Goal: Find specific page/section: Find specific page/section

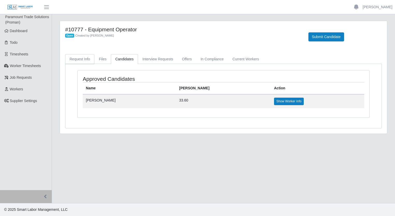
click at [73, 60] on link "Request Info" at bounding box center [79, 59] width 29 height 10
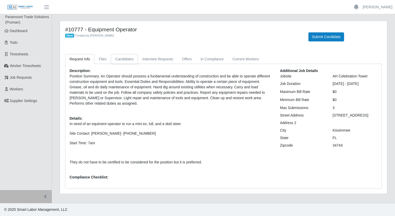
click at [117, 63] on link "Candidates" at bounding box center [124, 59] width 27 height 10
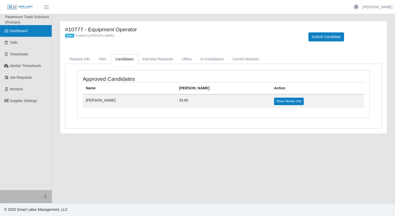
click at [16, 33] on link "Dashboard" at bounding box center [26, 31] width 52 height 12
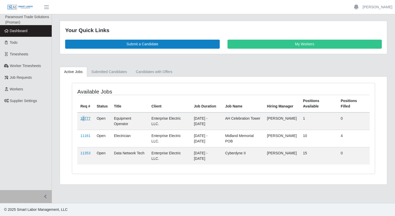
drag, startPoint x: 82, startPoint y: 120, endPoint x: 85, endPoint y: 119, distance: 3.7
click at [85, 119] on td "10777" at bounding box center [85, 121] width 16 height 18
click at [85, 119] on link "10777" at bounding box center [85, 118] width 10 height 4
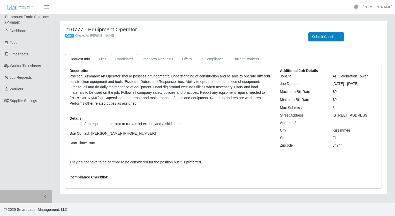
click at [129, 58] on link "Candidates" at bounding box center [124, 59] width 27 height 10
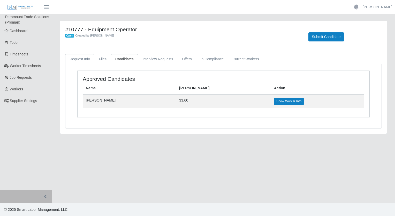
click at [80, 56] on link "Request Info" at bounding box center [79, 59] width 29 height 10
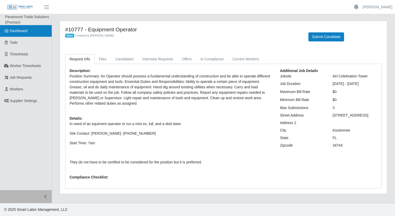
click at [16, 32] on span "Dashboard" at bounding box center [19, 31] width 18 height 4
